Goal: Task Accomplishment & Management: Complete application form

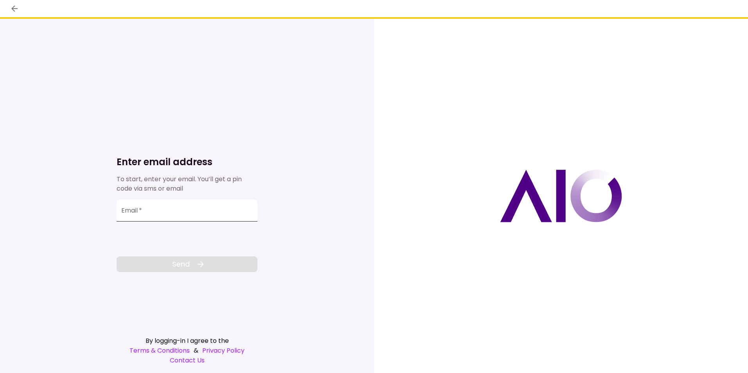
click at [187, 214] on input "Email   *" at bounding box center [187, 210] width 141 height 22
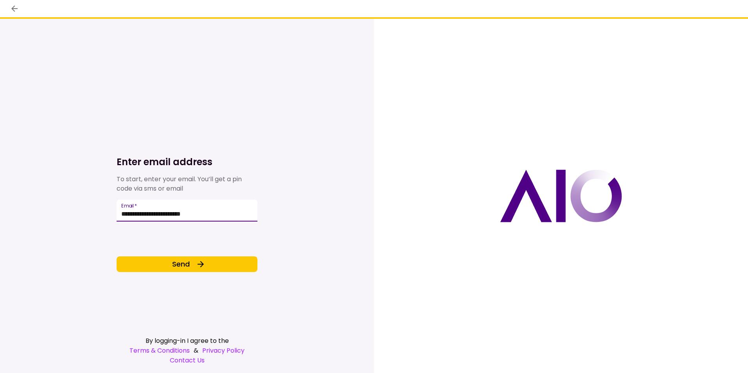
type input "**********"
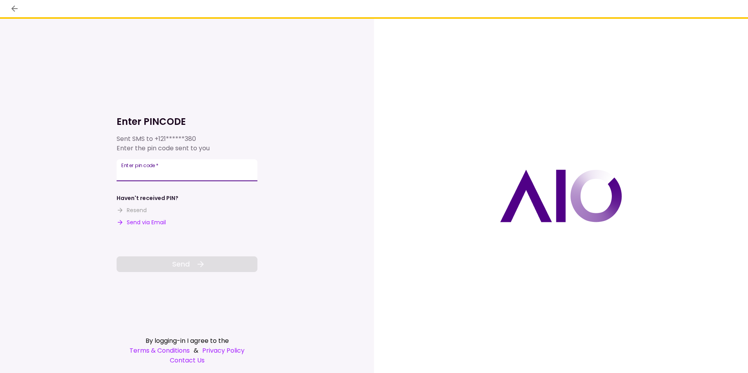
click at [184, 180] on input "**********" at bounding box center [187, 170] width 141 height 22
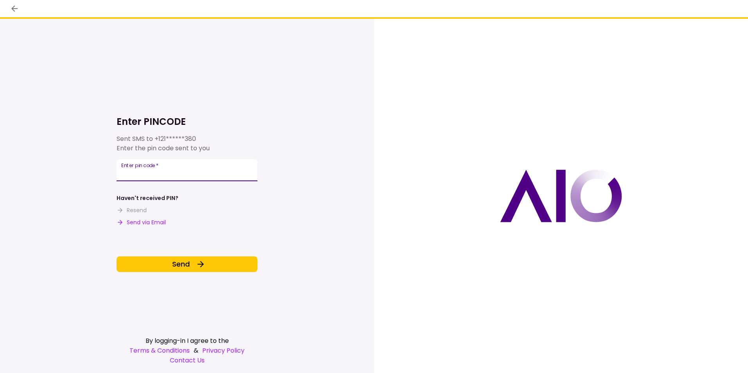
type input "******"
click at [212, 272] on div "Enter PINCODE Sent SMS to +121******380 Enter the pin code sent to you Enter pi…" at bounding box center [187, 196] width 141 height 354
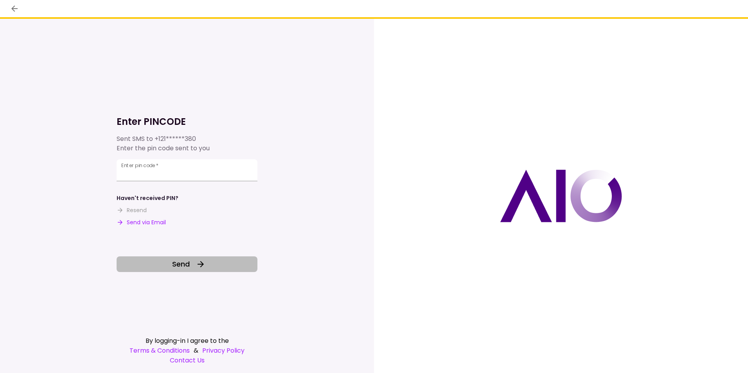
click at [211, 266] on button "Send" at bounding box center [187, 264] width 141 height 16
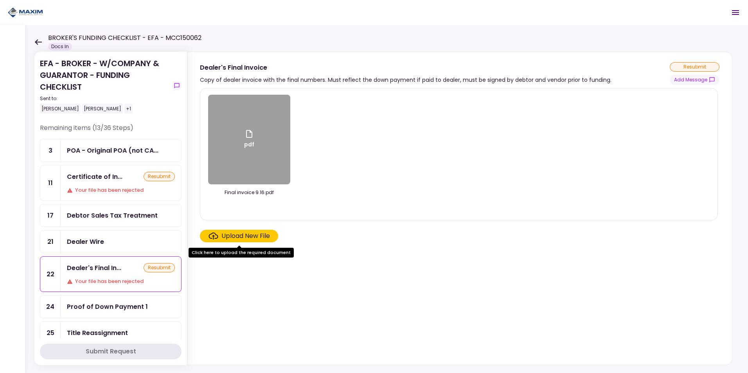
click at [129, 181] on div "Certificate of In... resubmit Your file has been rejected" at bounding box center [121, 182] width 120 height 35
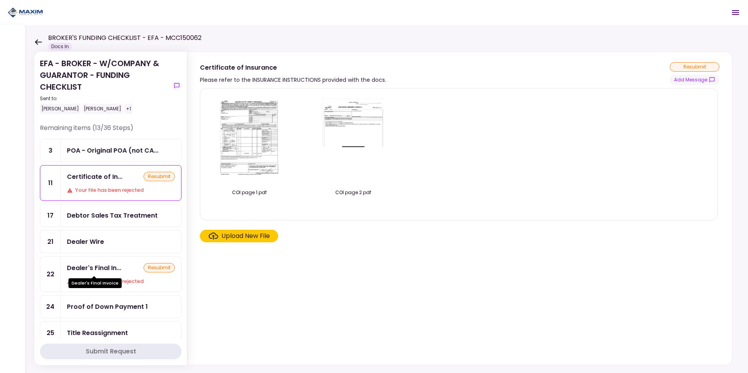
click at [108, 268] on div "Dealer's Final In..." at bounding box center [94, 268] width 54 height 10
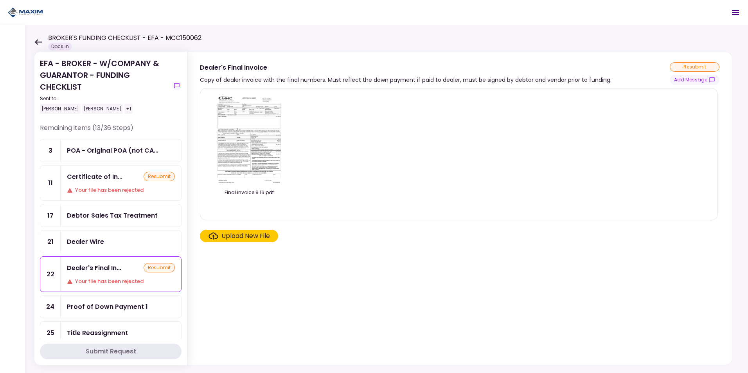
click at [106, 183] on div "Certificate of In... resubmit Your file has been rejected" at bounding box center [121, 182] width 120 height 35
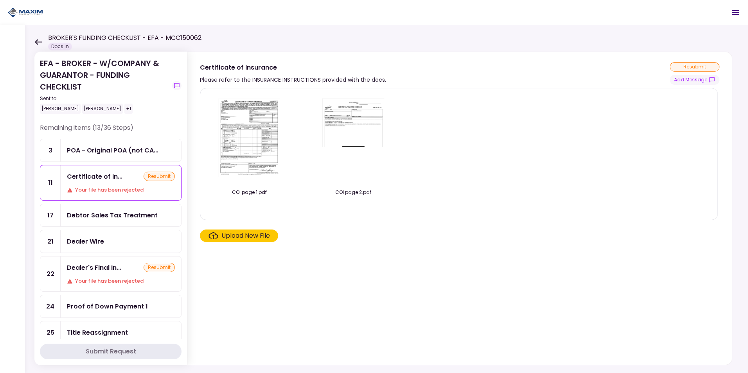
click at [81, 214] on div "Debtor Sales Tax Treatment" at bounding box center [112, 215] width 91 height 10
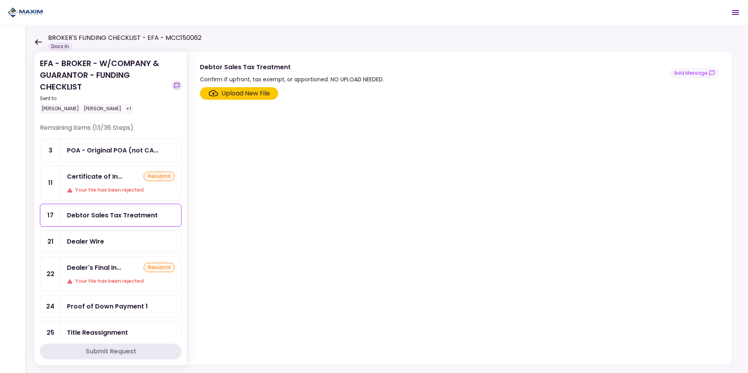
click at [176, 84] on icon "show-messages" at bounding box center [177, 86] width 6 height 6
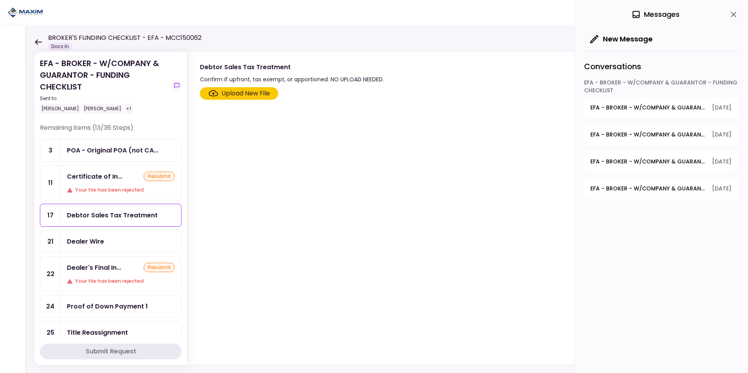
click at [604, 88] on div "EFA - BROKER - W/COMPANY & GUARANTOR - FUNDING CHECKLIST" at bounding box center [661, 88] width 154 height 19
click at [607, 101] on button "EFA - BROKER - W/COMPANY & GUARANTOR - FUNDING CHECKLIST - Proof of Company FEI…" at bounding box center [661, 107] width 154 height 21
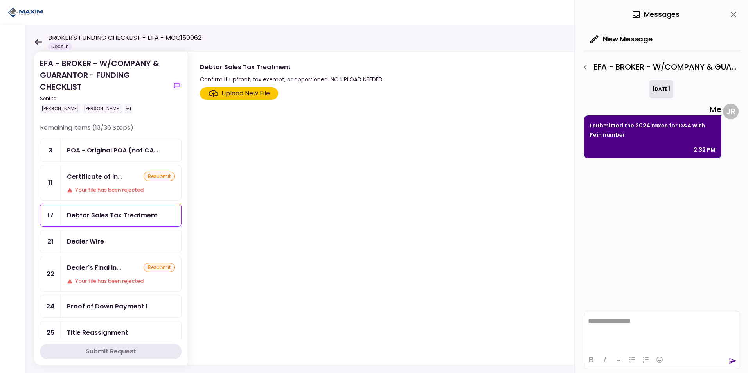
click at [590, 70] on button "button" at bounding box center [584, 67] width 13 height 13
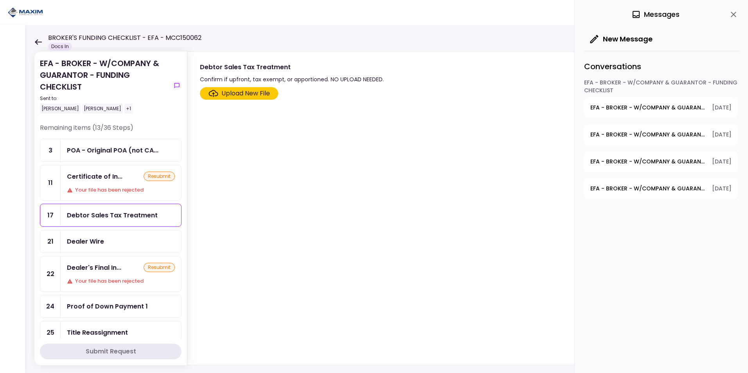
click at [612, 188] on span "EFA - BROKER - W/COMPANY & GUARANTOR - FUNDING CHECKLIST - Debtor Sales Tax Tre…" at bounding box center [648, 189] width 116 height 8
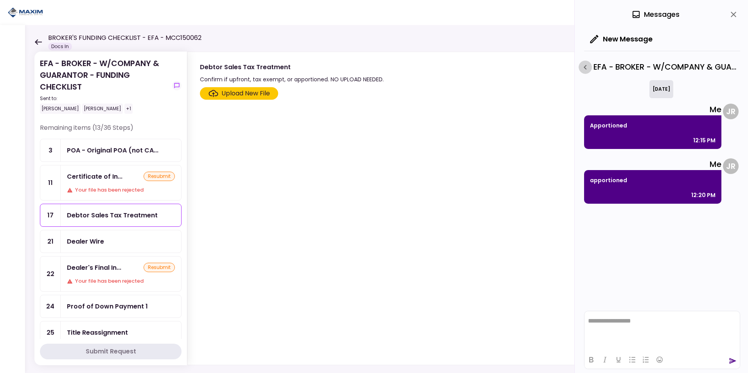
click at [586, 66] on icon "button" at bounding box center [584, 67] width 9 height 9
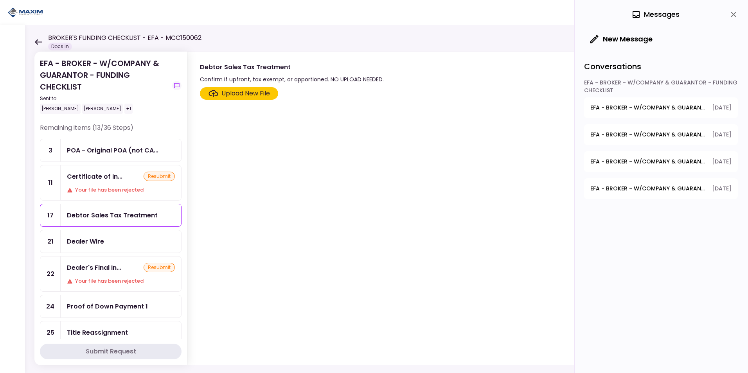
click at [668, 155] on button "EFA - BROKER - W/COMPANY & GUARANTOR - FUNDING CHECKLIST - GPS Units Ordered 16…" at bounding box center [661, 161] width 154 height 21
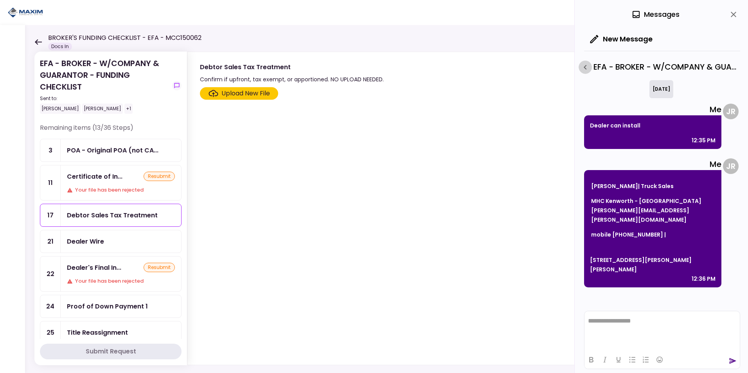
click at [583, 67] on icon "button" at bounding box center [584, 67] width 9 height 9
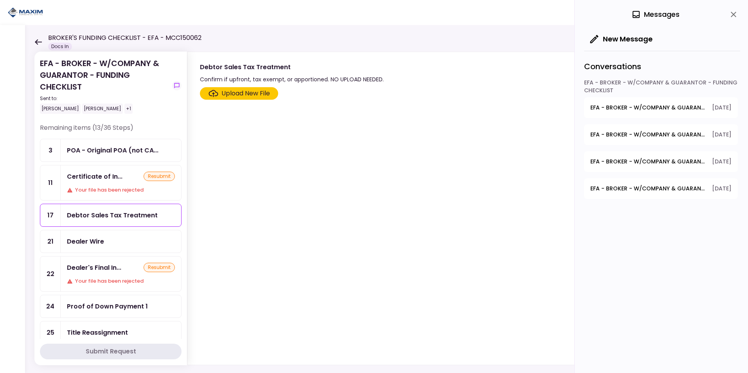
click at [617, 107] on span "EFA - BROKER - W/COMPANY & GUARANTOR - FUNDING CHECKLIST - Proof of Company FEIN" at bounding box center [648, 108] width 116 height 8
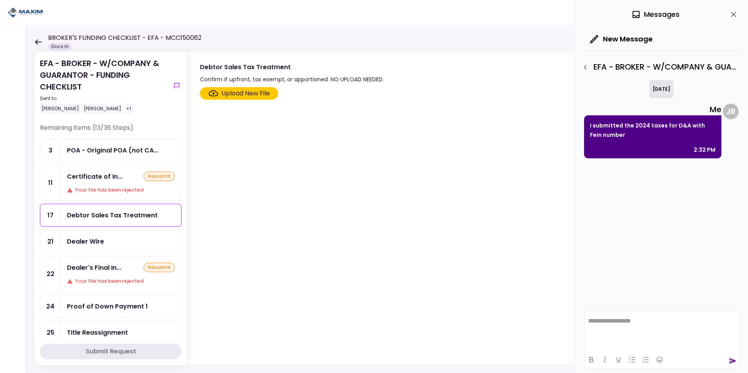
click at [585, 70] on icon "button" at bounding box center [584, 67] width 9 height 9
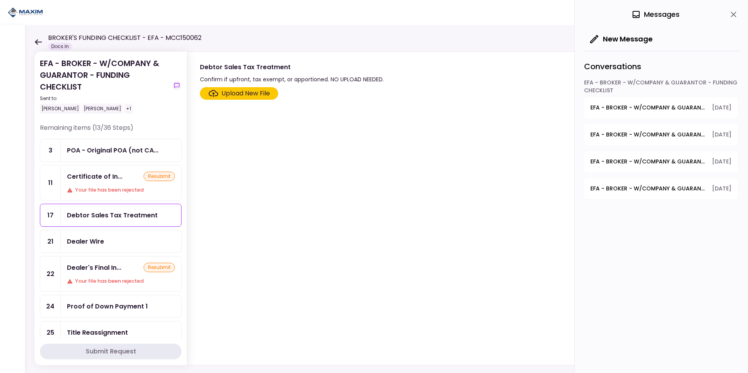
click at [623, 164] on span "EFA - BROKER - W/COMPANY & GUARANTOR - FUNDING CHECKLIST - GPS Units Ordered" at bounding box center [648, 162] width 116 height 8
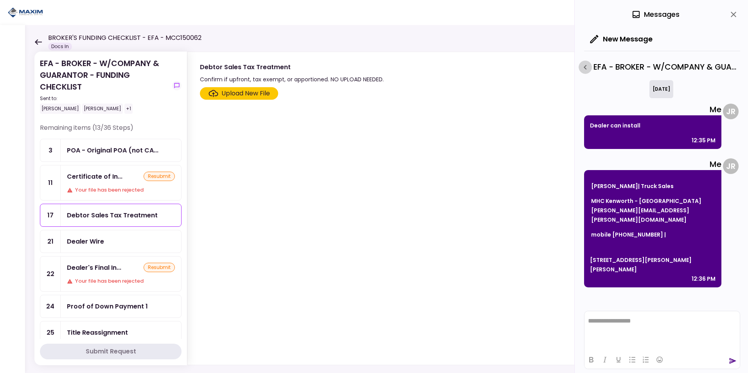
click at [579, 67] on button "button" at bounding box center [584, 67] width 13 height 13
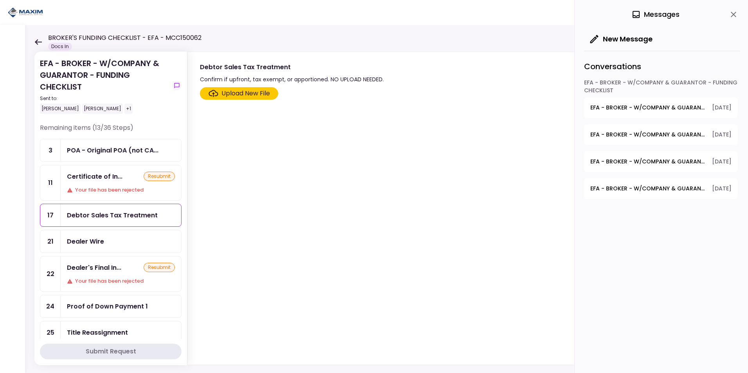
click at [633, 97] on div "EFA - BROKER - W/COMPANY & GUARANTOR - FUNDING CHECKLIST" at bounding box center [661, 88] width 154 height 19
click at [630, 105] on span "EFA - BROKER - W/COMPANY & GUARANTOR - FUNDING CHECKLIST - Proof of Company FEIN" at bounding box center [648, 108] width 116 height 8
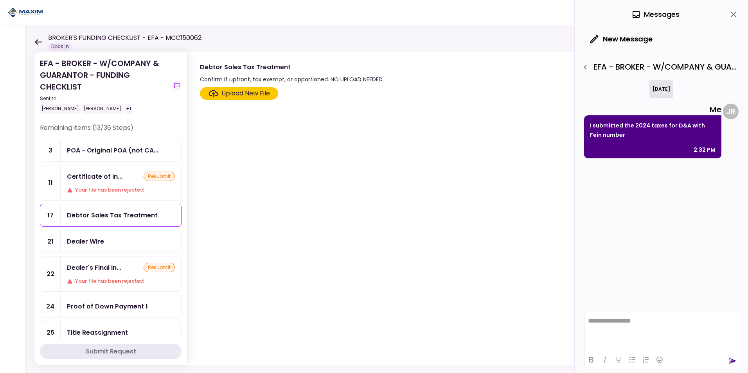
click at [585, 66] on icon "button" at bounding box center [584, 67] width 9 height 9
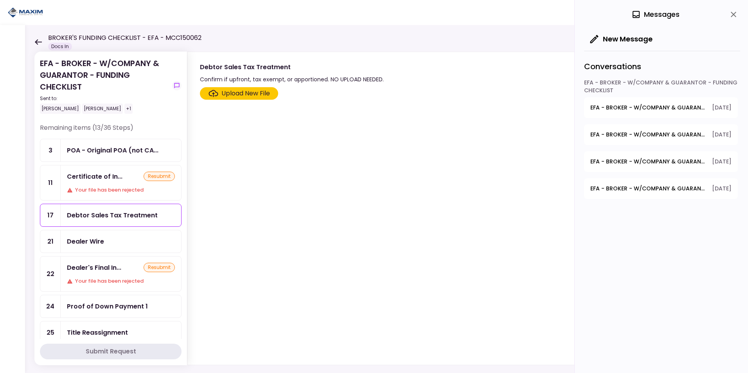
click at [620, 143] on button "EFA - BROKER - W/COMPANY & GUARANTOR - FUNDING CHECKLIST - Dealer GPS Installat…" at bounding box center [661, 134] width 154 height 21
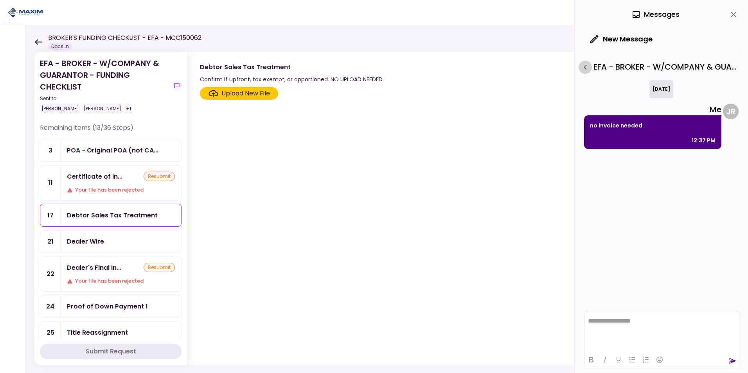
click at [588, 70] on icon "button" at bounding box center [584, 67] width 9 height 9
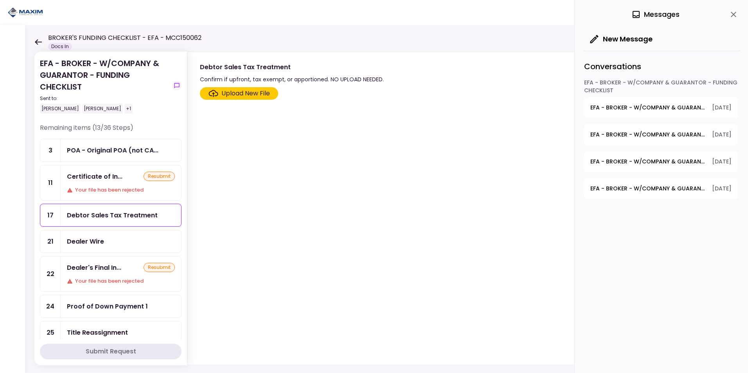
click at [613, 157] on button "EFA - BROKER - W/COMPANY & GUARANTOR - FUNDING CHECKLIST - GPS Units Ordered 16…" at bounding box center [661, 161] width 154 height 21
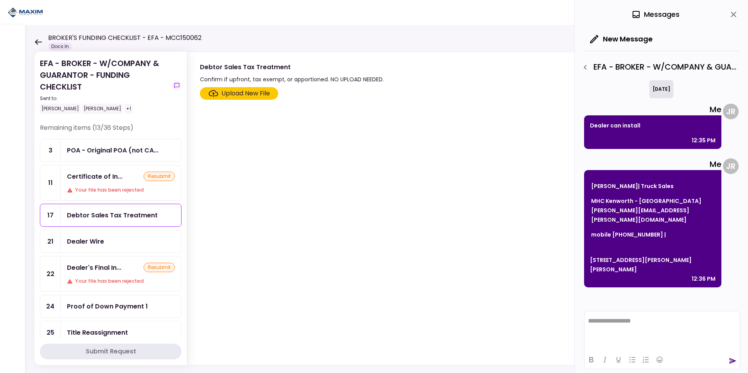
click at [587, 71] on icon "button" at bounding box center [584, 67] width 9 height 9
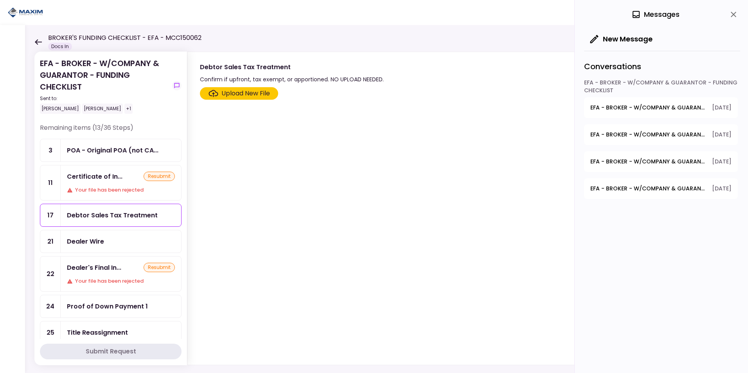
click at [647, 196] on button "EFA - BROKER - W/COMPANY & GUARANTOR - FUNDING CHECKLIST - Debtor Sales Tax Tre…" at bounding box center [661, 188] width 154 height 21
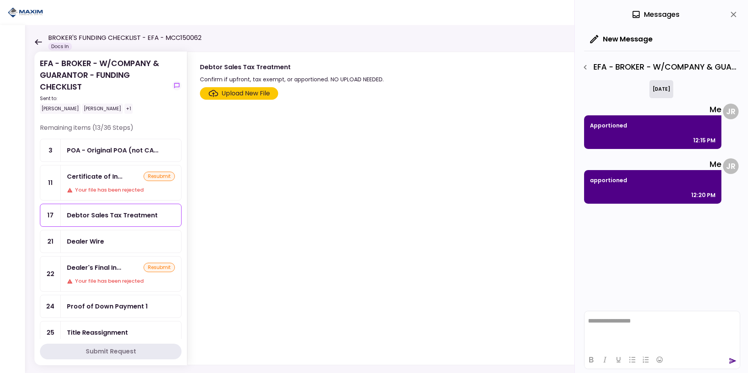
click at [585, 68] on icon "button" at bounding box center [584, 67] width 3 height 5
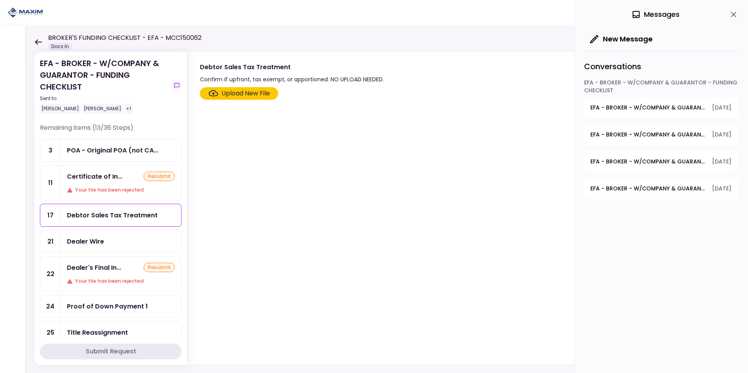
click at [127, 348] on div "Submit Request" at bounding box center [111, 351] width 50 height 9
click at [39, 38] on div "BROKER'S FUNDING CHECKLIST - EFA - MCC150062 Docs In" at bounding box center [117, 41] width 167 height 17
click at [36, 41] on icon at bounding box center [38, 41] width 7 height 5
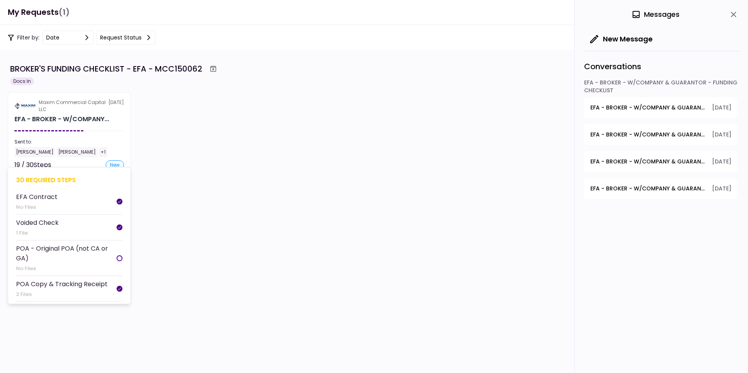
click at [112, 146] on div "Sent to: Jesse Raymundo Jesse Raymundo +1" at bounding box center [68, 147] width 109 height 19
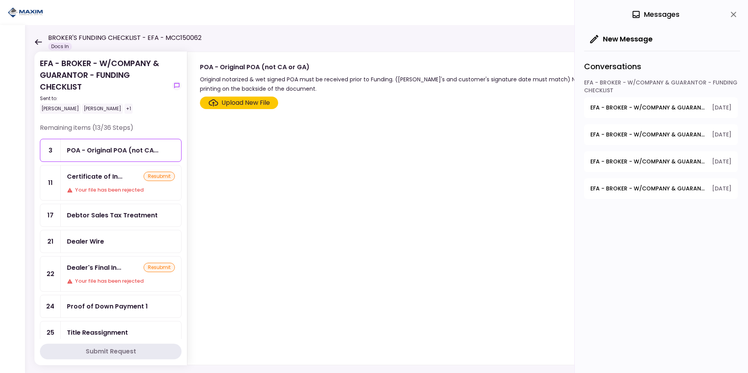
click at [110, 179] on div "Certificate of In..." at bounding box center [95, 177] width 56 height 10
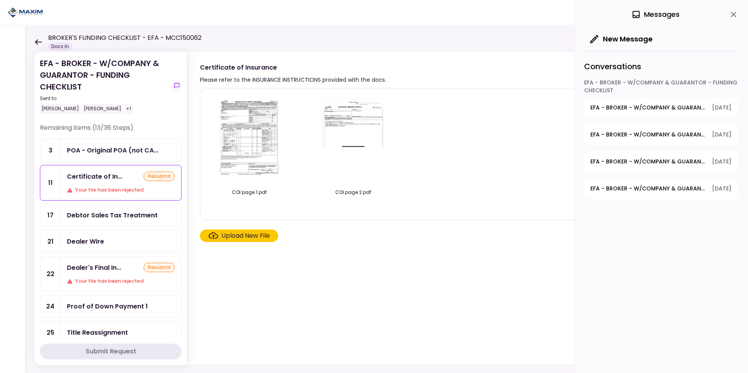
click at [161, 175] on div "resubmit" at bounding box center [159, 176] width 31 height 9
click at [160, 174] on div "resubmit" at bounding box center [159, 176] width 31 height 9
click at [160, 175] on div "resubmit" at bounding box center [159, 176] width 31 height 9
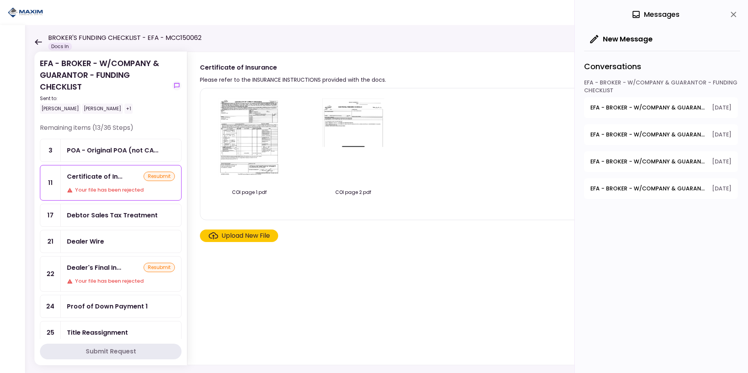
click at [160, 175] on div "resubmit" at bounding box center [159, 176] width 31 height 9
click at [160, 176] on div "resubmit" at bounding box center [159, 176] width 31 height 9
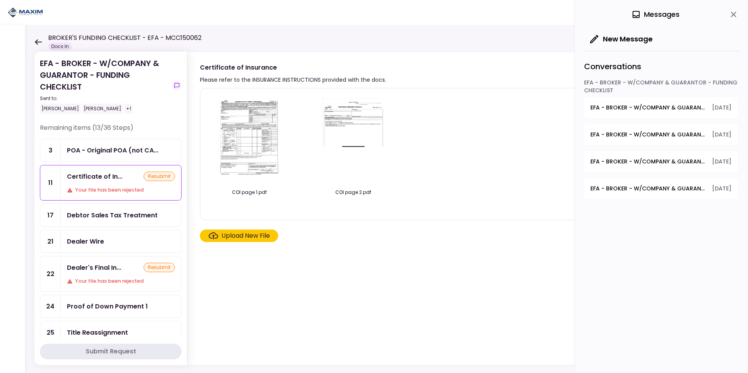
click at [160, 176] on div "resubmit" at bounding box center [159, 176] width 31 height 9
click at [157, 179] on div "resubmit" at bounding box center [159, 176] width 31 height 9
click at [158, 178] on div "resubmit" at bounding box center [159, 176] width 31 height 9
